Goal: Information Seeking & Learning: Find specific fact

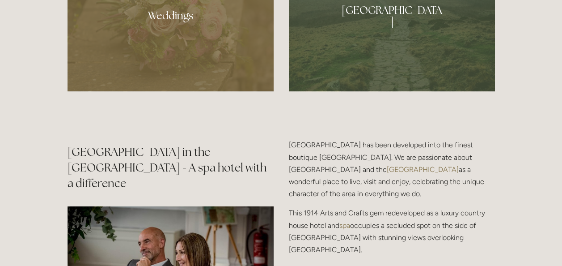
scroll to position [917, 0]
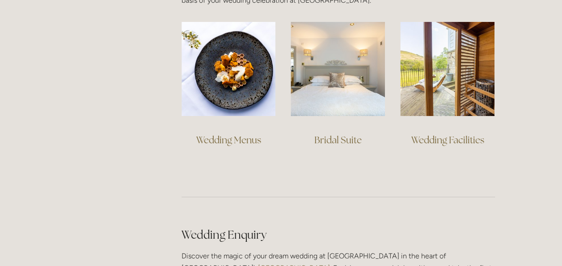
scroll to position [695, 0]
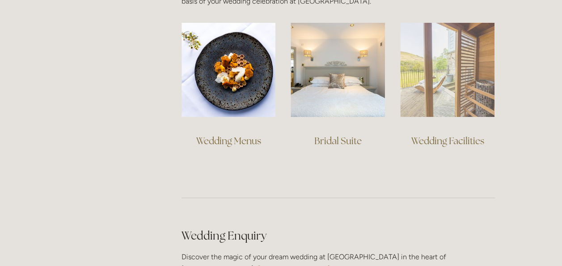
click at [457, 89] on img at bounding box center [447, 69] width 94 height 94
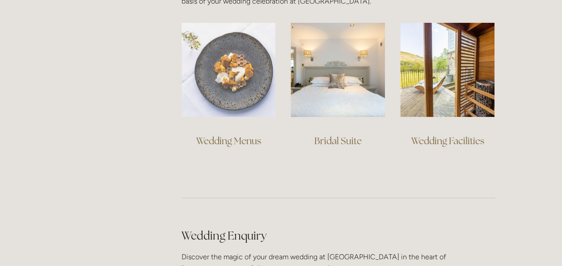
click at [241, 87] on img at bounding box center [229, 69] width 94 height 94
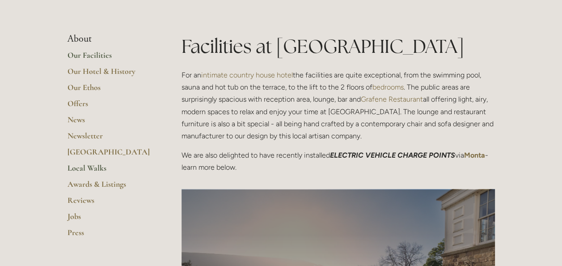
scroll to position [199, 0]
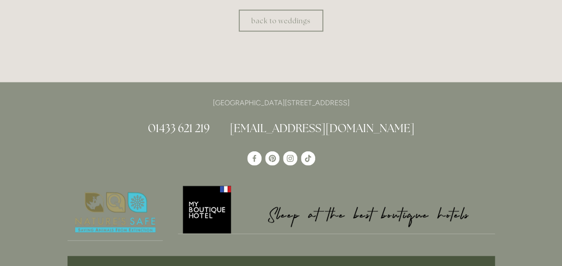
scroll to position [981, 0]
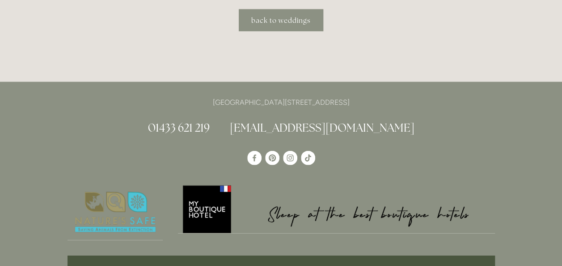
click at [242, 14] on link "back to weddings" at bounding box center [281, 20] width 84 height 22
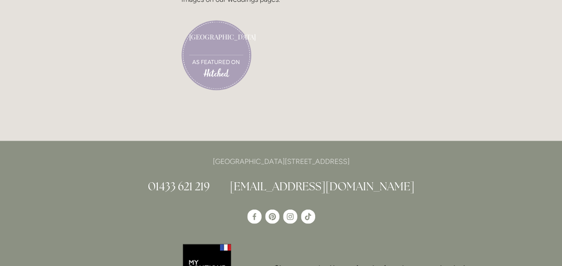
scroll to position [2543, 0]
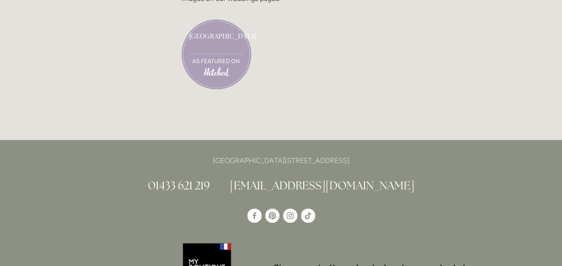
drag, startPoint x: 356, startPoint y: 161, endPoint x: 383, endPoint y: 161, distance: 26.8
click at [383, 161] on p "[GEOGRAPHIC_DATA][STREET_ADDRESS]" at bounding box center [281, 160] width 427 height 12
drag, startPoint x: 383, startPoint y: 161, endPoint x: 358, endPoint y: 171, distance: 26.9
click at [358, 171] on div "[GEOGRAPHIC_DATA][STREET_ADDRESS] 01433 621 219 [EMAIL_ADDRESS][DOMAIN_NAME]" at bounding box center [281, 173] width 427 height 39
drag, startPoint x: 355, startPoint y: 161, endPoint x: 382, endPoint y: 161, distance: 27.3
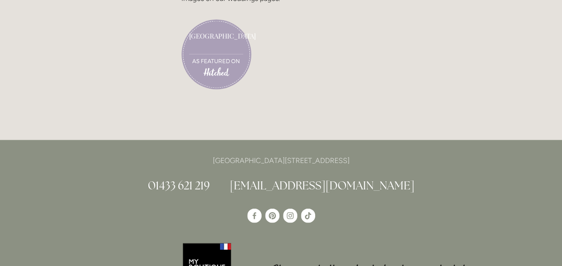
click at [382, 161] on p "[GEOGRAPHIC_DATA][STREET_ADDRESS]" at bounding box center [281, 160] width 427 height 12
drag, startPoint x: 382, startPoint y: 161, endPoint x: 357, endPoint y: 157, distance: 25.8
copy p "S33 6AF"
